Goal: Find specific page/section: Find specific page/section

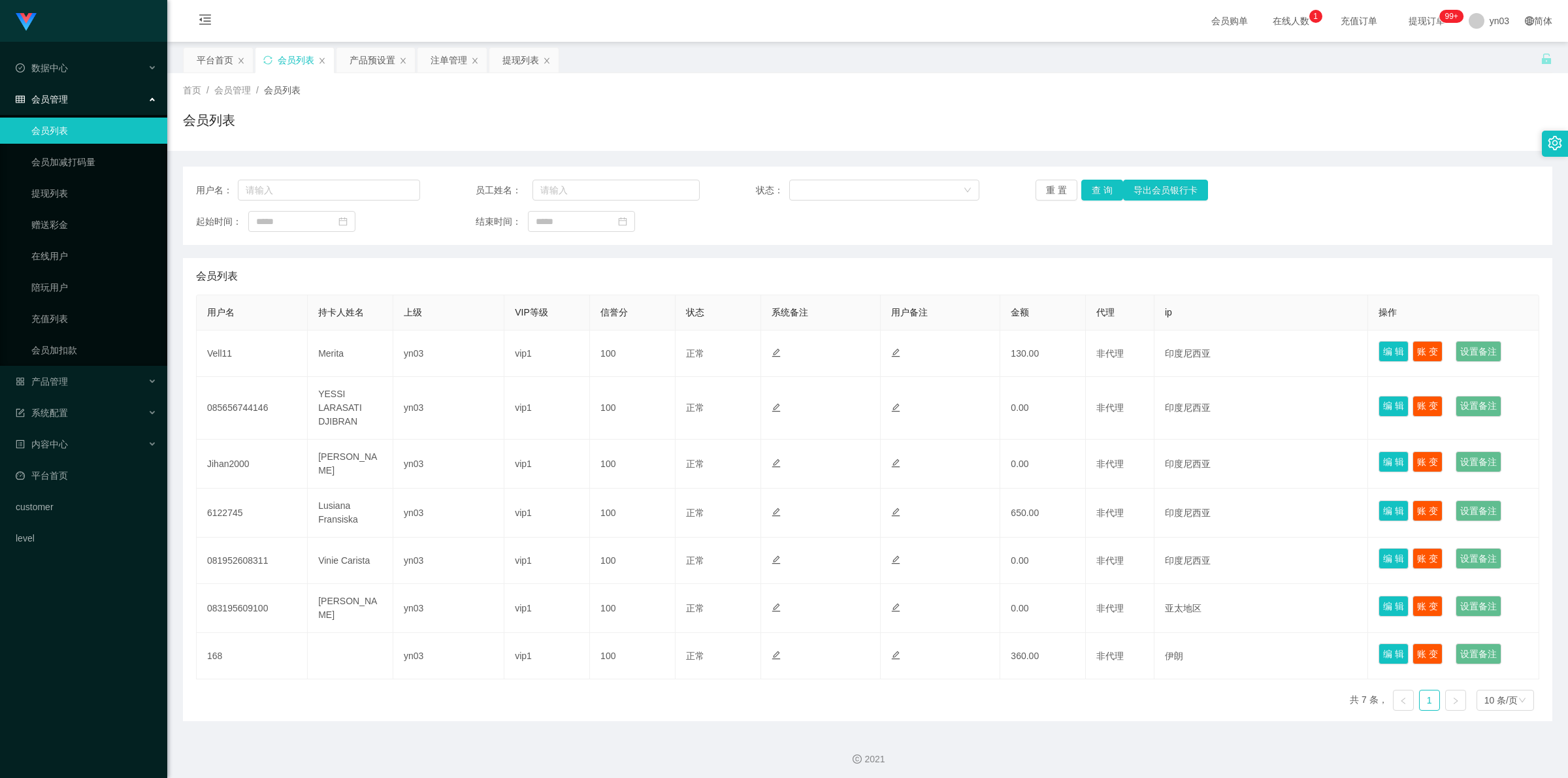
click at [225, 54] on div "平台首页" at bounding box center [215, 60] width 37 height 24
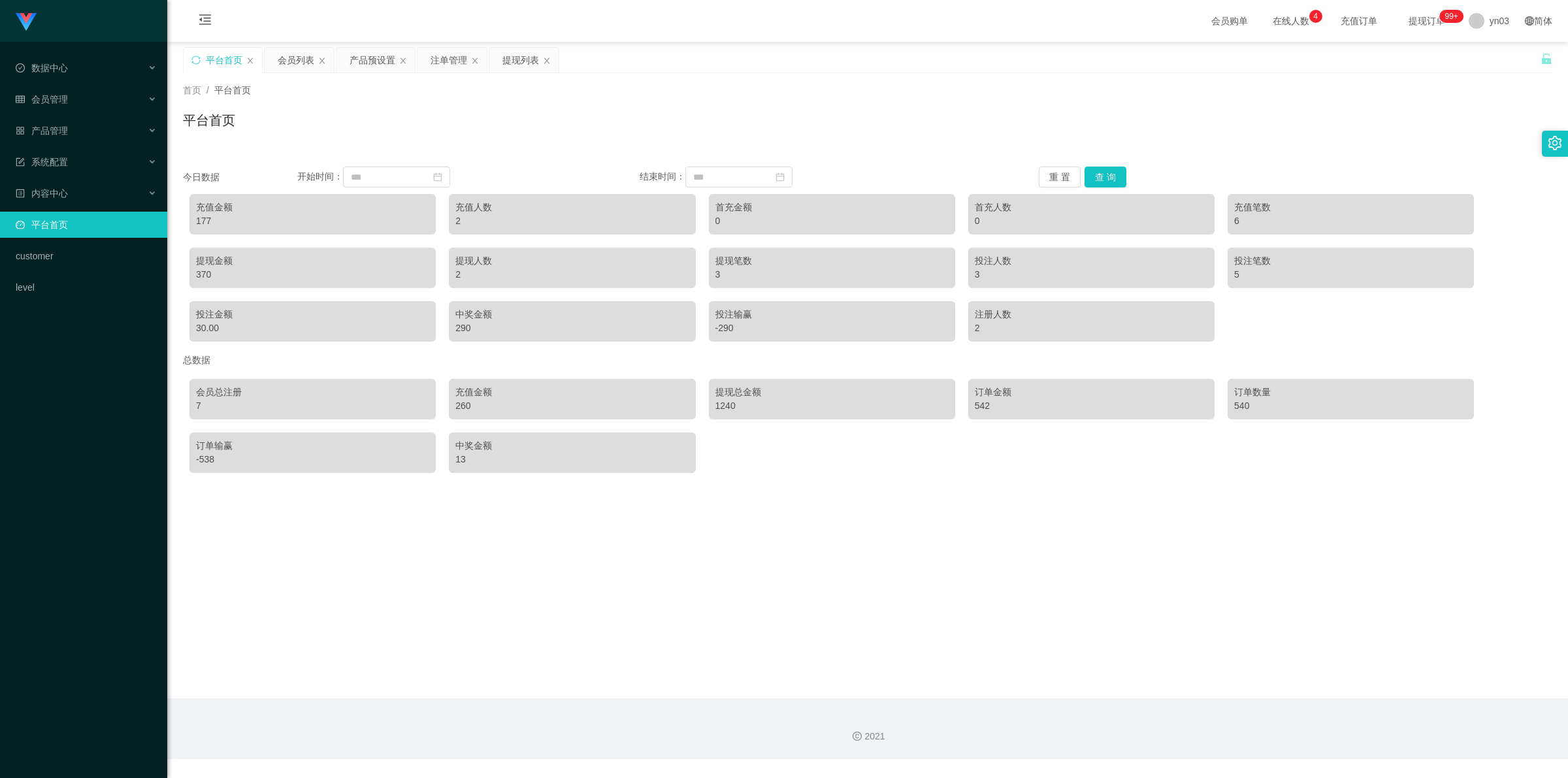
click at [213, 275] on div "370" at bounding box center [313, 274] width 233 height 14
click at [197, 275] on div "370" at bounding box center [313, 274] width 233 height 14
copy div "370"
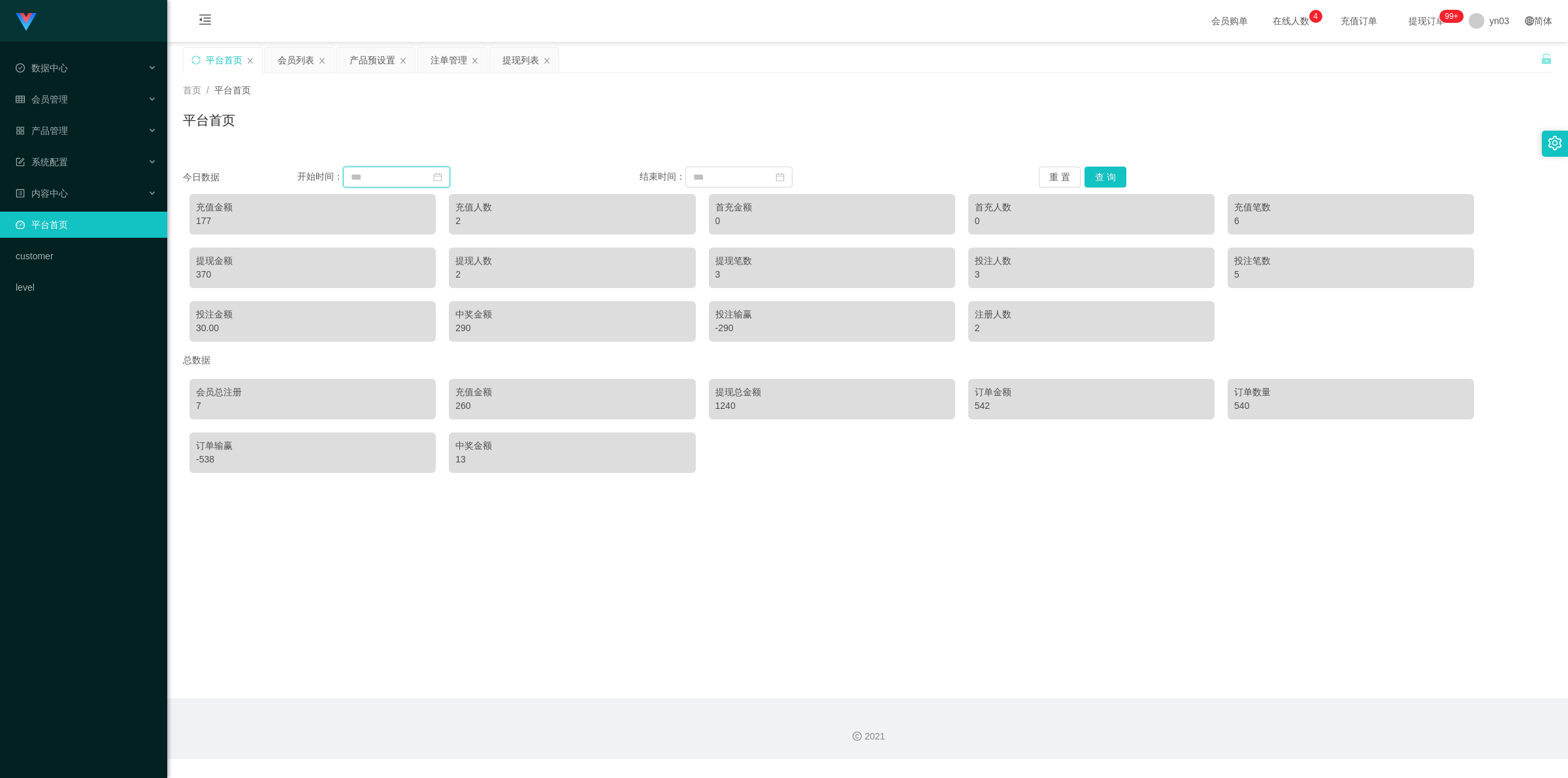
click at [402, 184] on input at bounding box center [396, 176] width 107 height 21
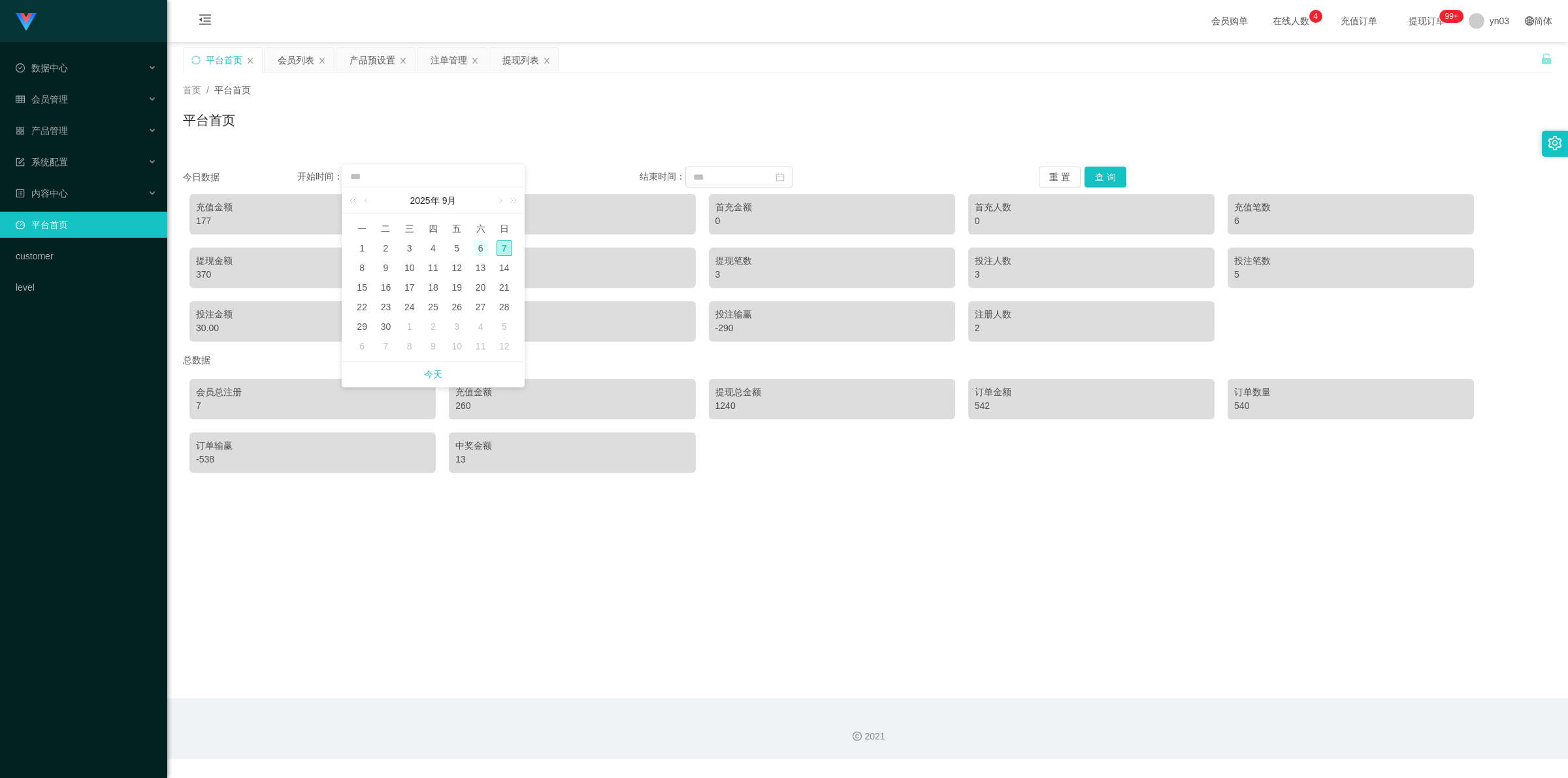
click at [485, 249] on div "6" at bounding box center [481, 249] width 16 height 16
type input "**********"
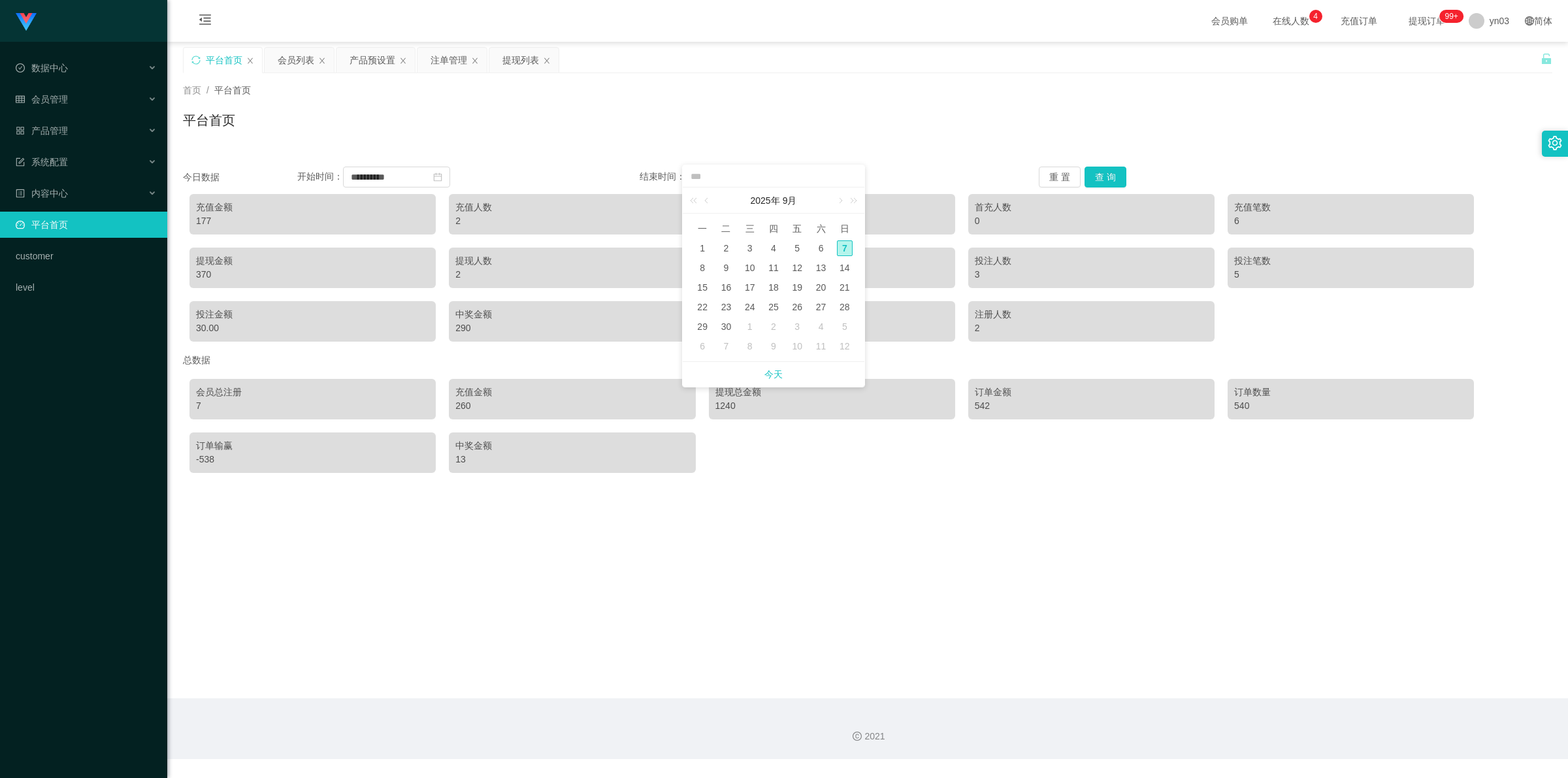
click at [848, 249] on div "7" at bounding box center [845, 249] width 16 height 16
type input "**********"
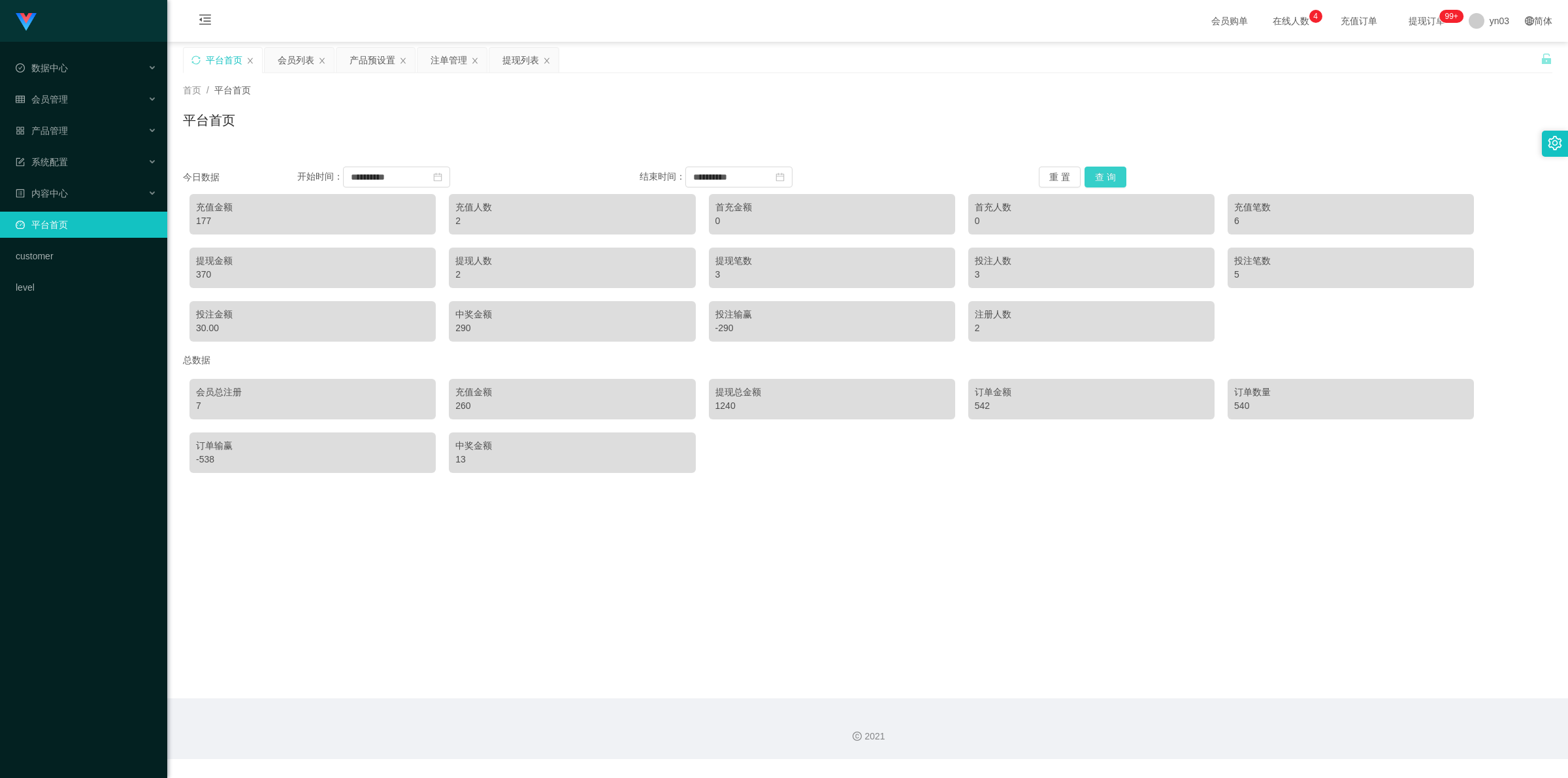
click at [1098, 174] on button "查 询" at bounding box center [1106, 176] width 42 height 21
click at [196, 271] on div "870" at bounding box center [313, 274] width 233 height 14
copy div "870"
click at [200, 221] on div "83" at bounding box center [313, 221] width 233 height 14
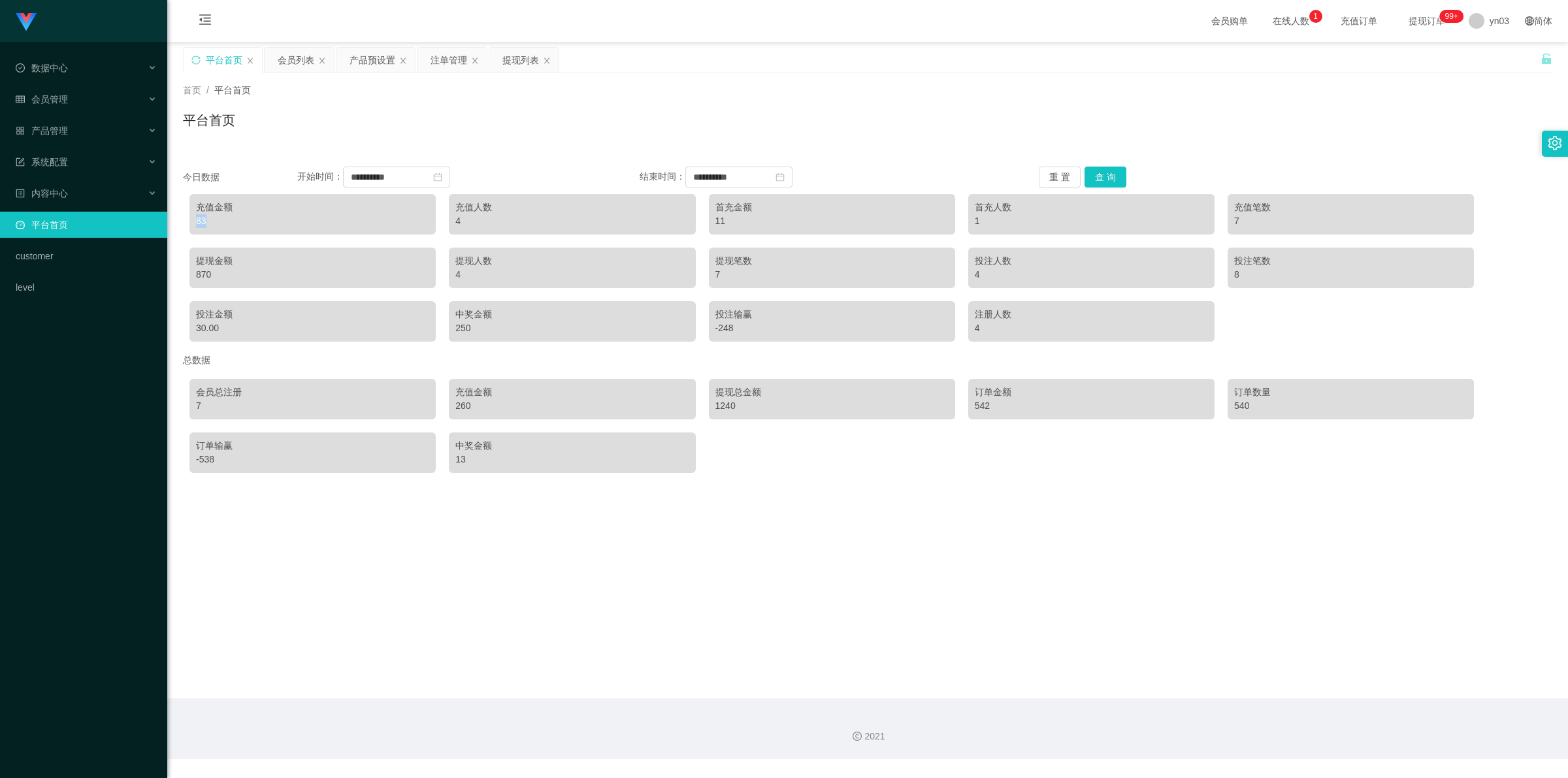
click at [200, 221] on div "83" at bounding box center [313, 221] width 233 height 14
copy div "83"
